Goal: Transaction & Acquisition: Book appointment/travel/reservation

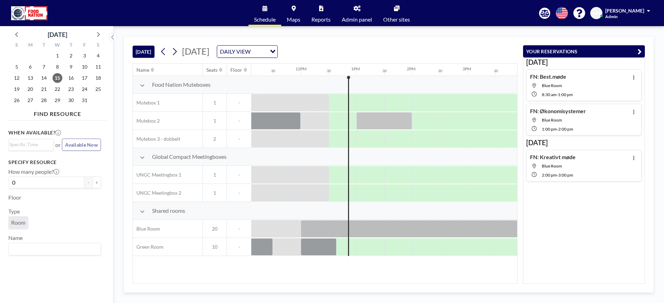
scroll to position [0, 668]
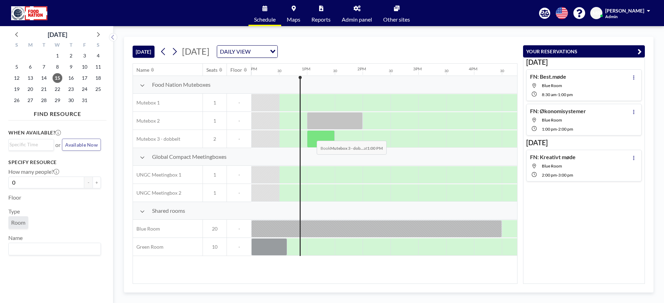
click at [311, 135] on div at bounding box center [321, 138] width 28 height 17
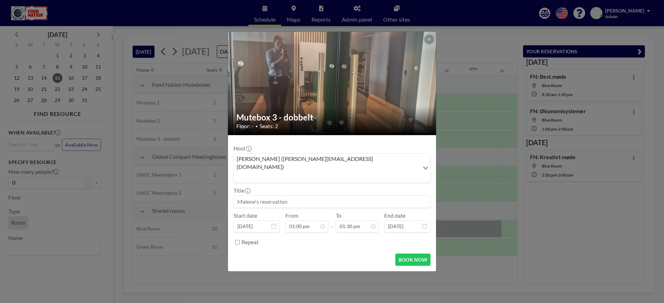
click at [247, 196] on input at bounding box center [332, 202] width 196 height 12
type input "FN: Møde"
click at [351, 155] on div "02:00 pm" at bounding box center [341, 160] width 83 height 13
type input "02:00 pm"
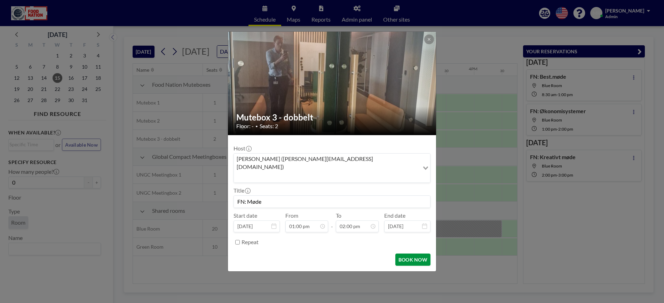
click at [413, 253] on button "BOOK NOW" at bounding box center [412, 259] width 35 height 12
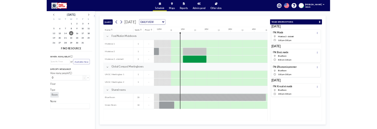
scroll to position [0, 668]
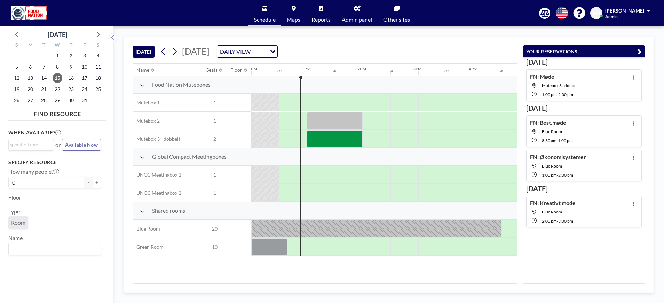
click at [117, 9] on div "Schedule Maps Reports Admin panel Other sites English Polski 日本語 Española [PERS…" at bounding box center [332, 13] width 664 height 26
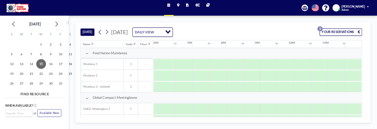
click at [128, 32] on span "[DATE]" at bounding box center [119, 32] width 17 height 6
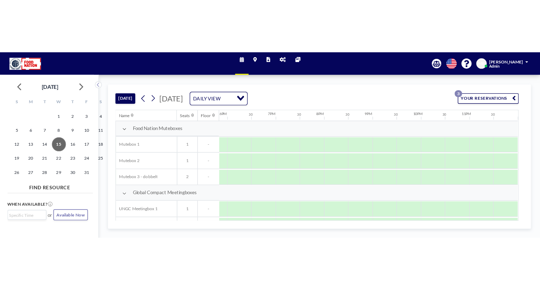
scroll to position [0, 603]
